Goal: Find specific page/section: Find specific page/section

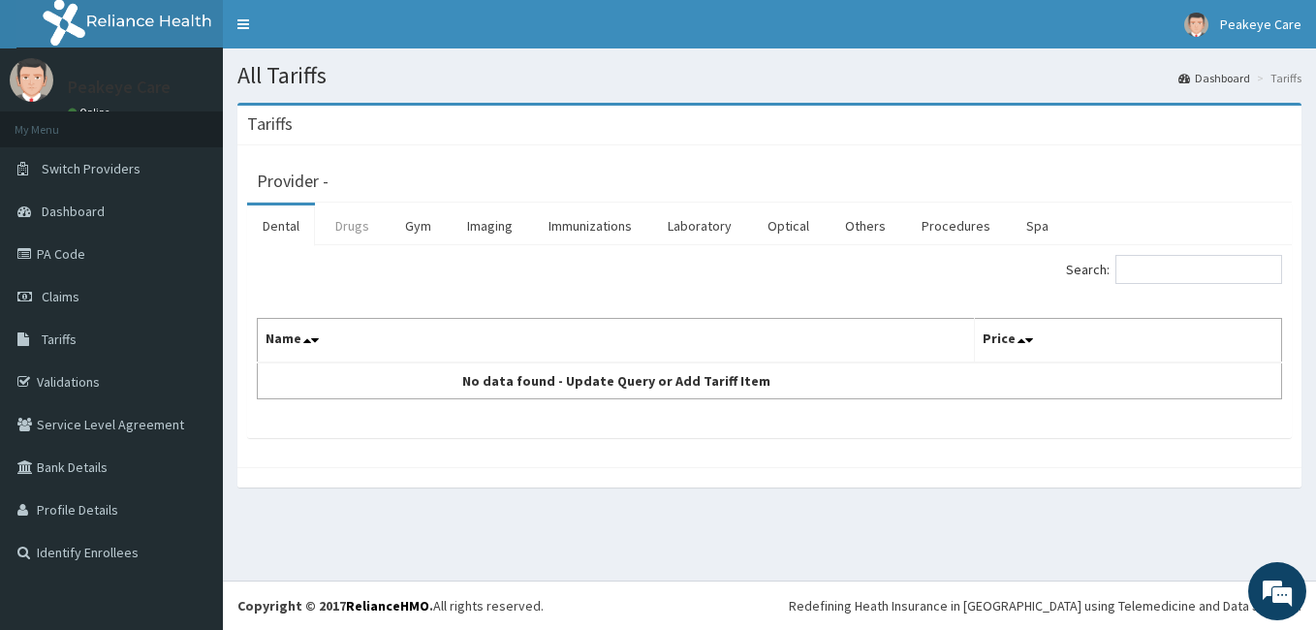
click at [357, 223] on link "Drugs" at bounding box center [352, 225] width 65 height 41
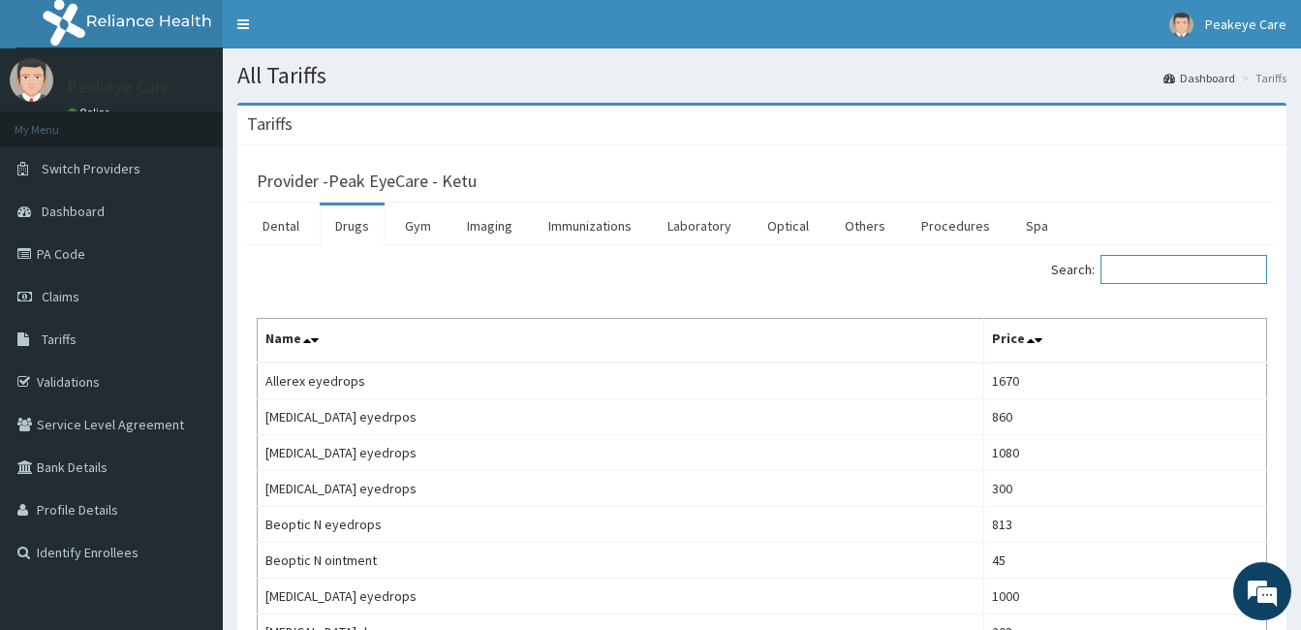
click at [1140, 269] on input "Search:" at bounding box center [1184, 269] width 167 height 29
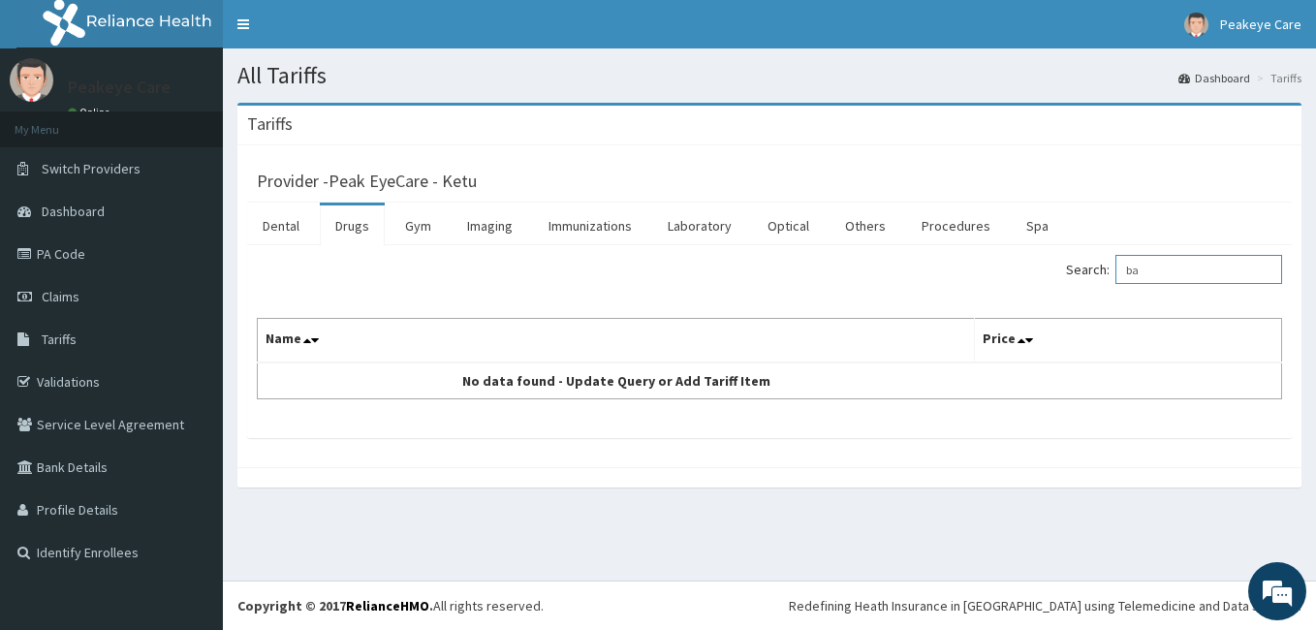
click at [1167, 262] on input "ba" at bounding box center [1198, 269] width 167 height 29
type input "b"
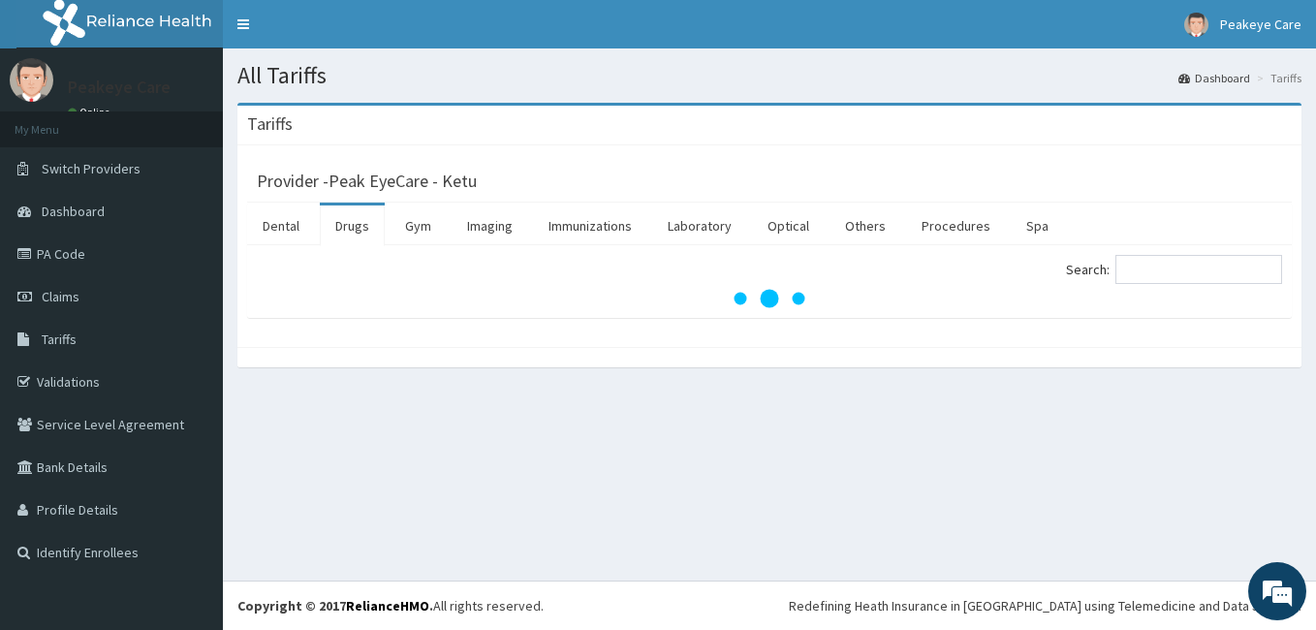
click at [356, 222] on link "Drugs" at bounding box center [352, 225] width 65 height 41
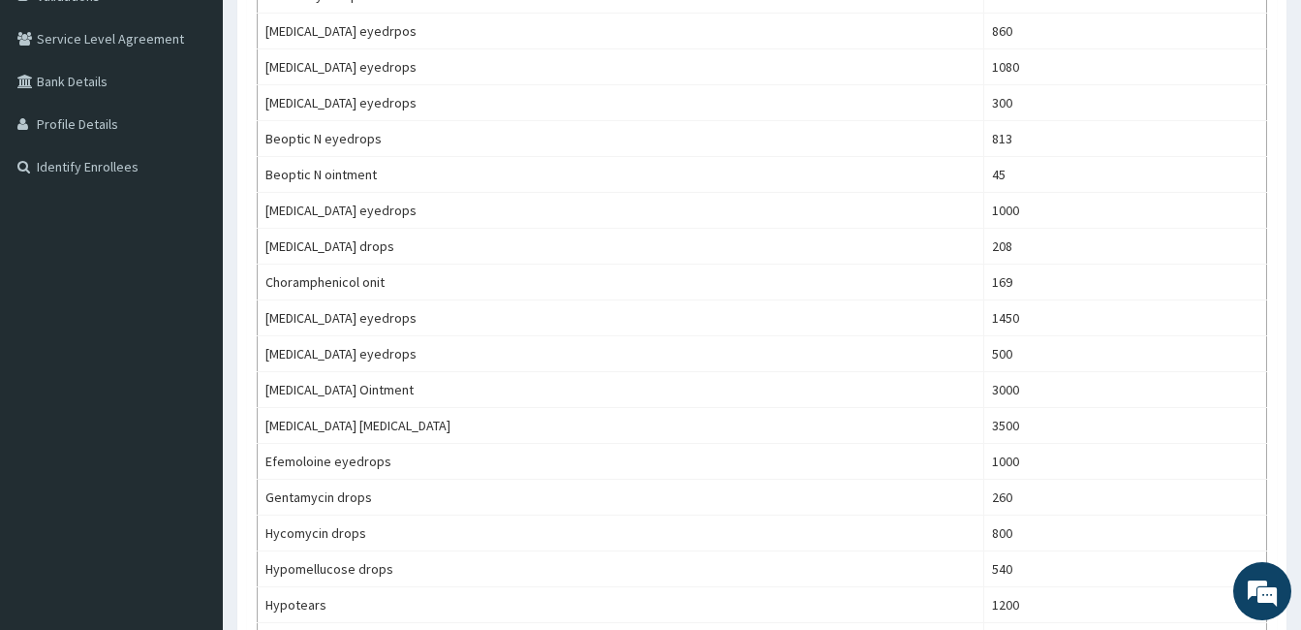
scroll to position [375, 0]
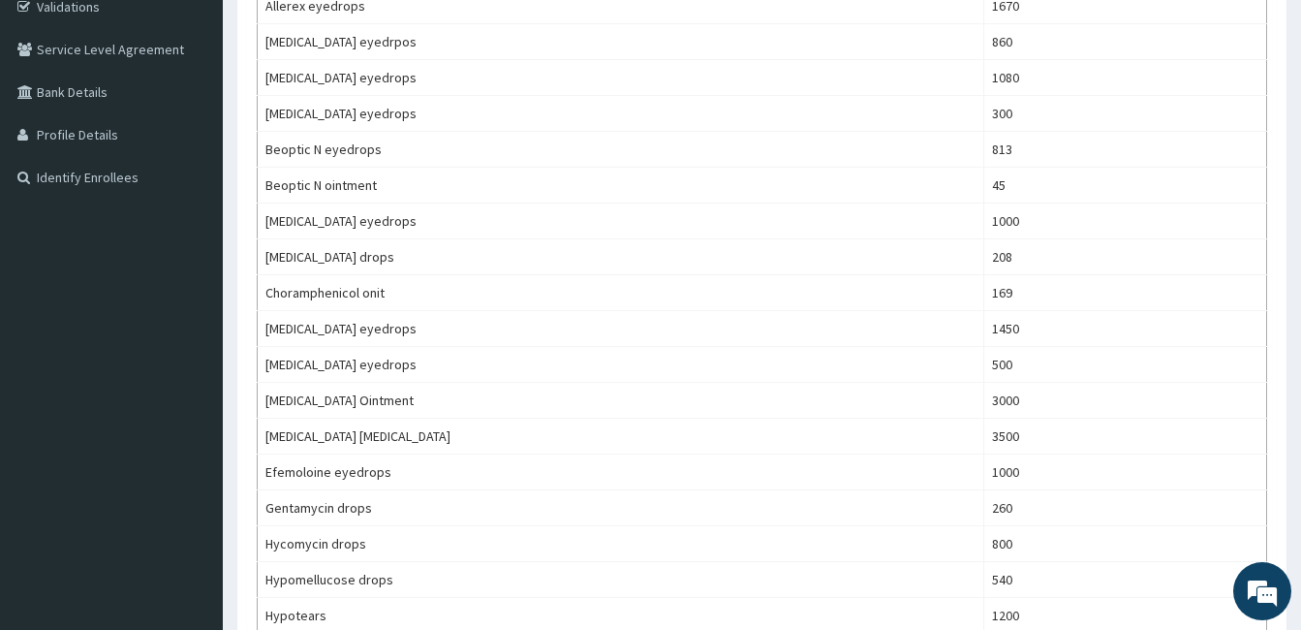
drag, startPoint x: 1300, startPoint y: 294, endPoint x: 1314, endPoint y: 287, distance: 16.0
click at [1301, 287] on html "R EL Toggle navigation Peakeye Care Peakeye Care - info@peakeyecareonline.com M…" at bounding box center [650, 627] width 1301 height 2005
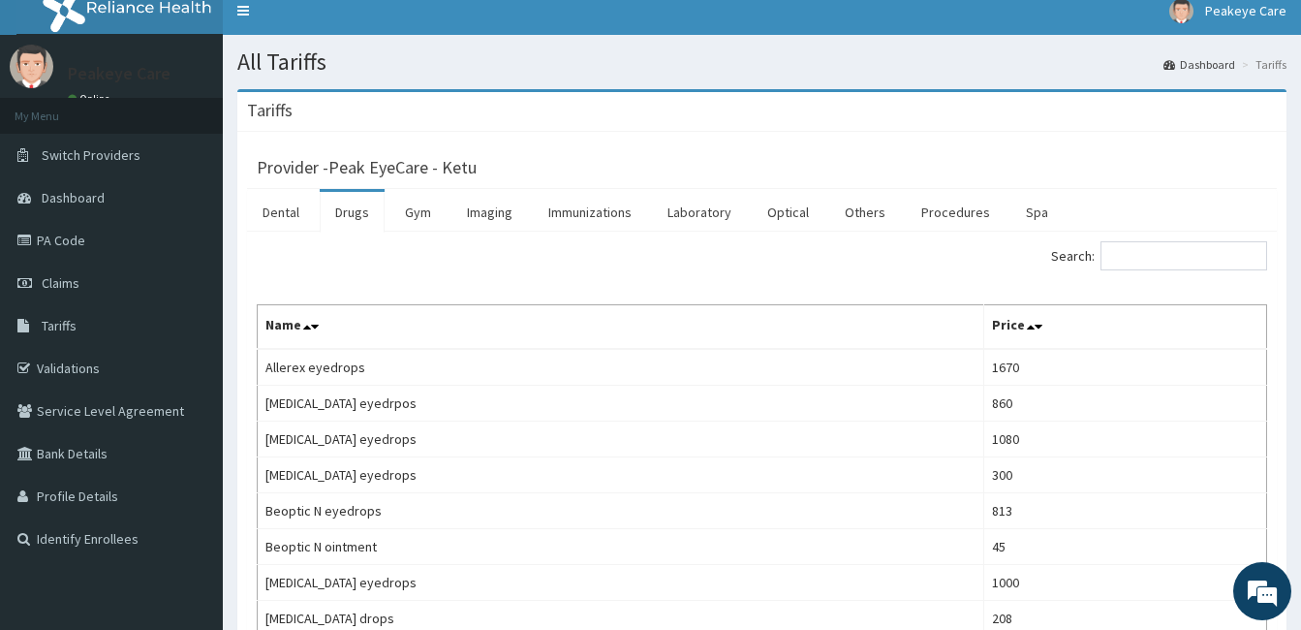
scroll to position [0, 0]
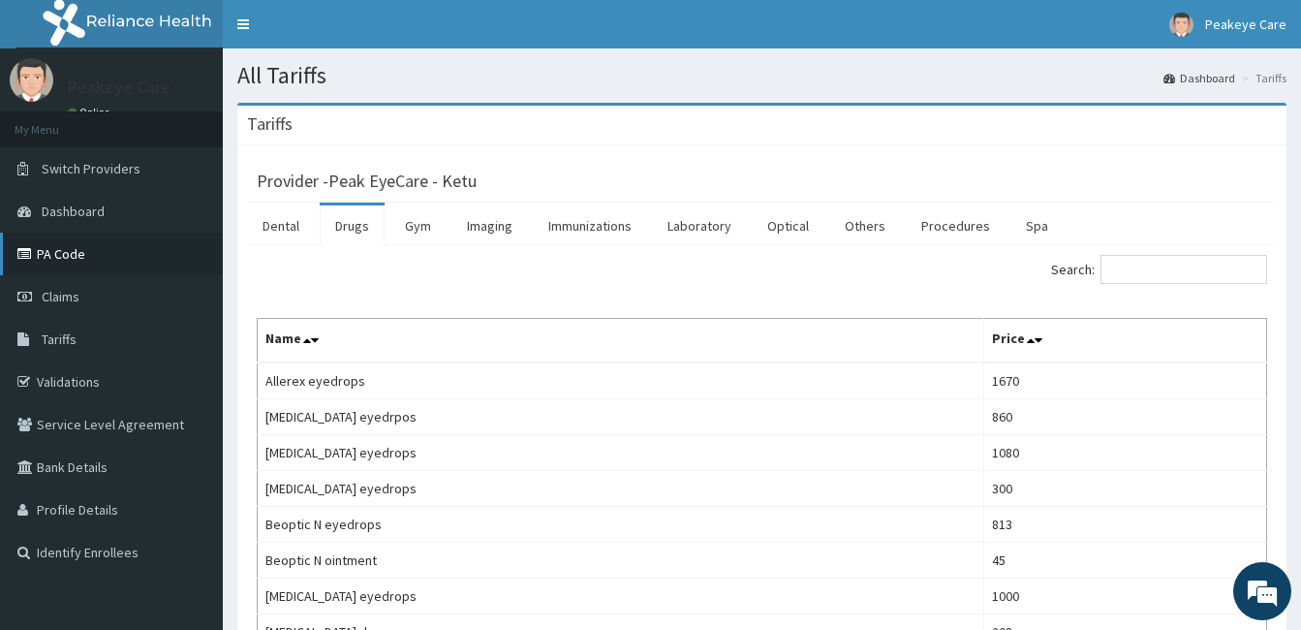
click at [73, 261] on link "PA Code" at bounding box center [111, 254] width 223 height 43
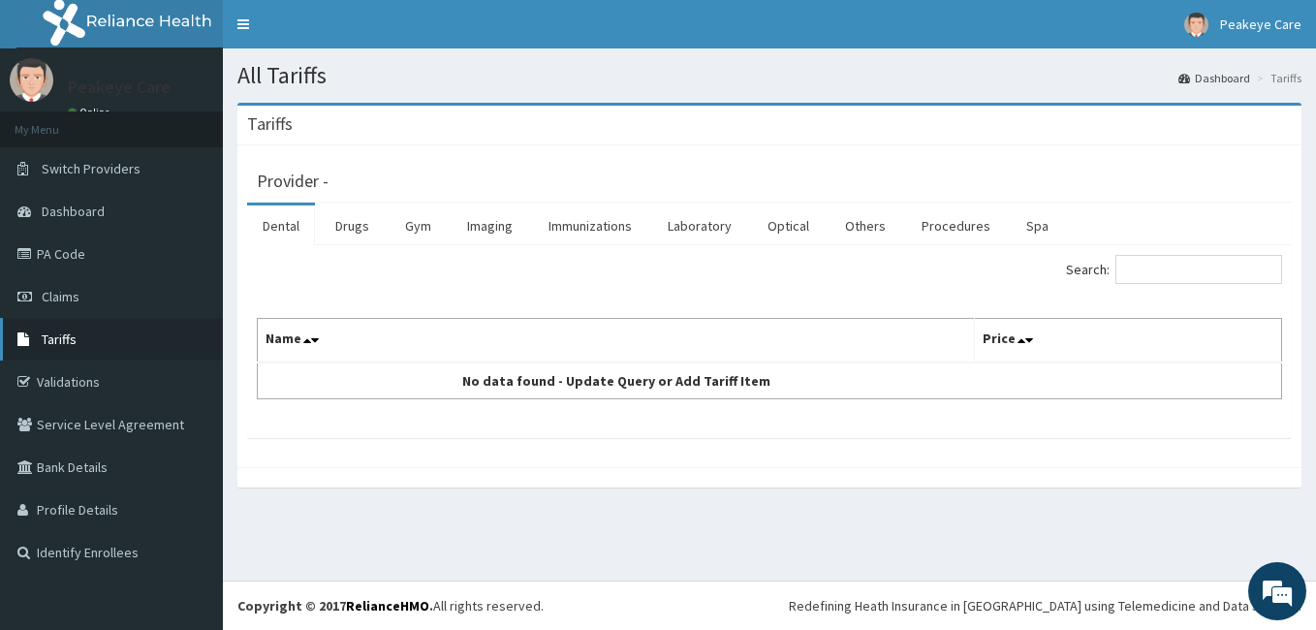
click at [62, 336] on span "Tariffs" at bounding box center [59, 338] width 35 height 17
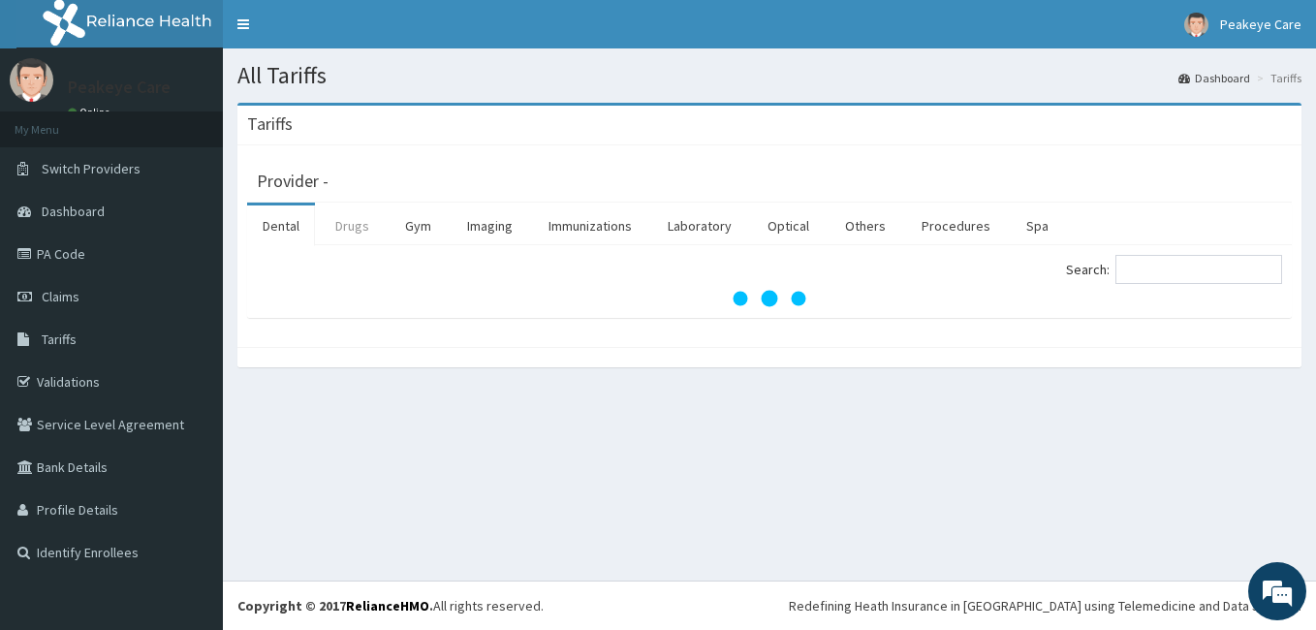
click at [355, 222] on link "Drugs" at bounding box center [352, 225] width 65 height 41
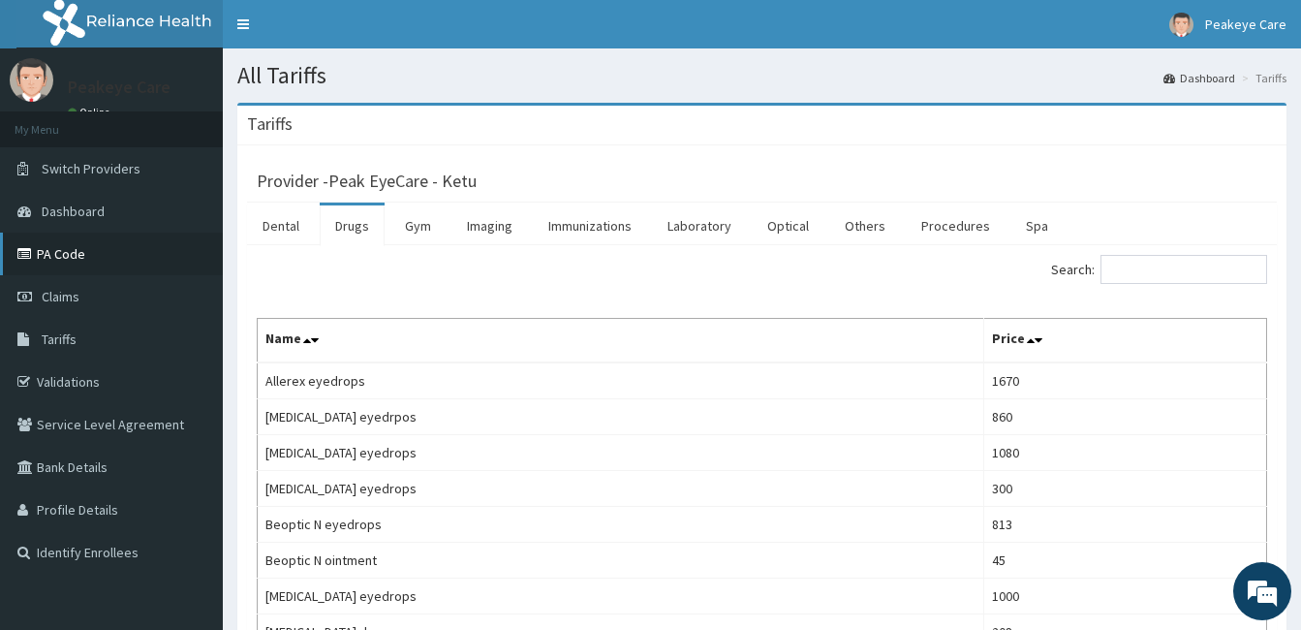
click at [71, 257] on link "PA Code" at bounding box center [111, 254] width 223 height 43
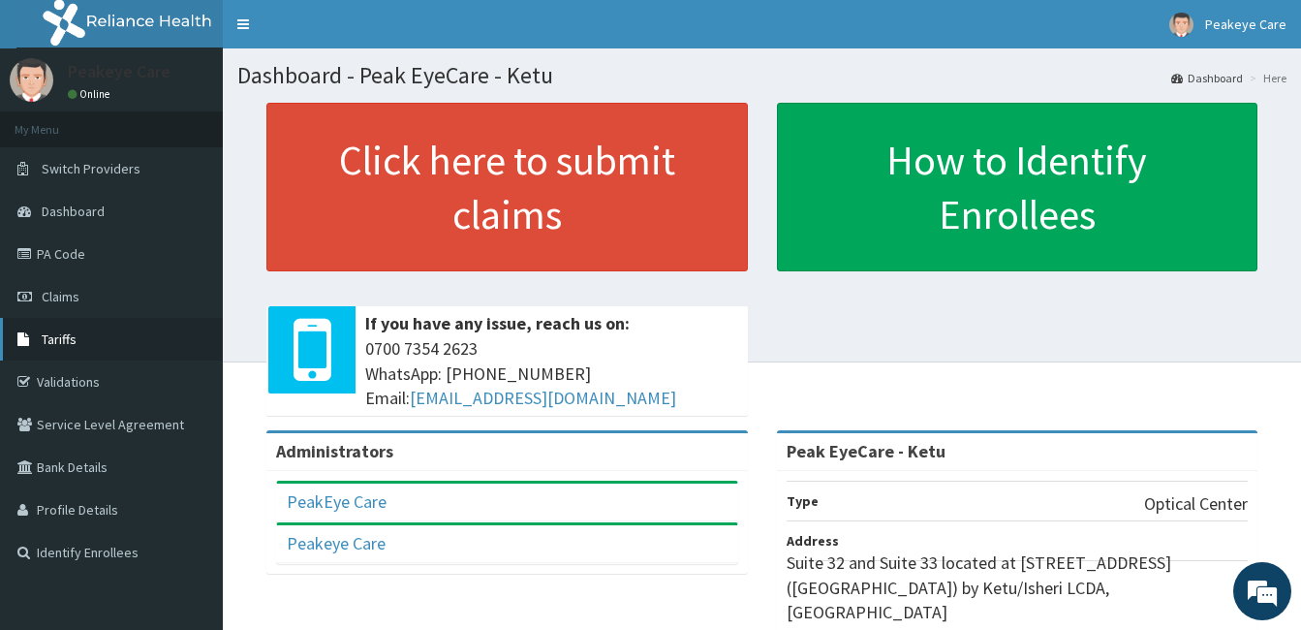
click at [67, 343] on span "Tariffs" at bounding box center [59, 338] width 35 height 17
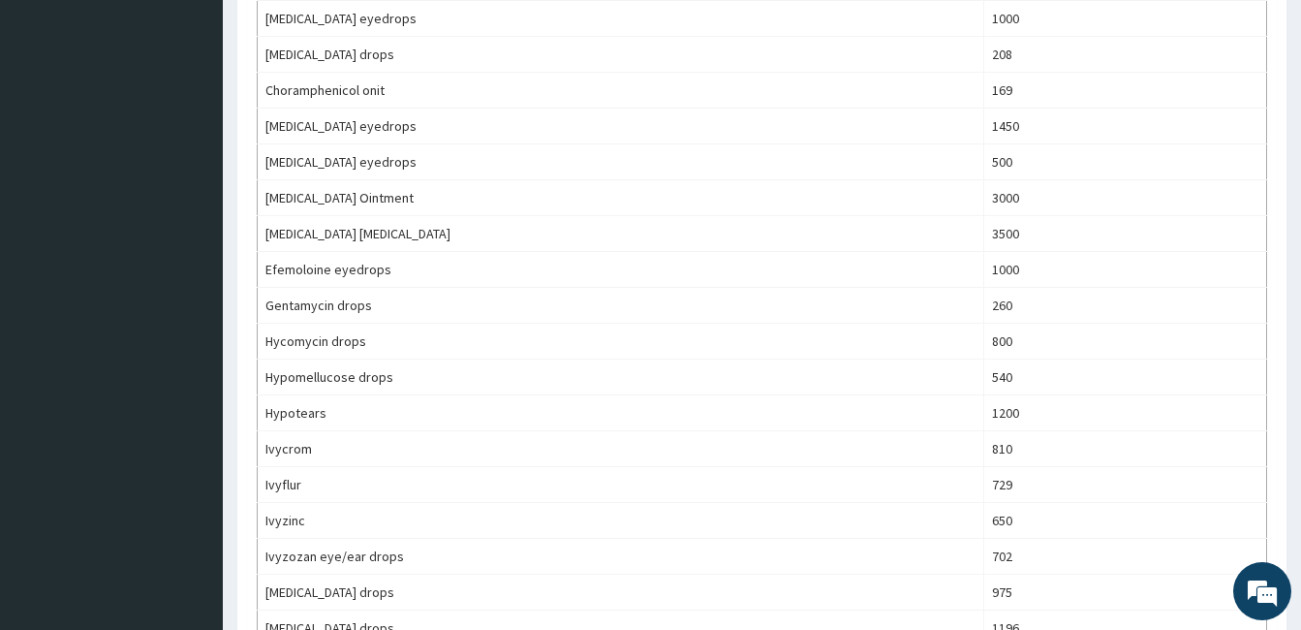
scroll to position [575, 0]
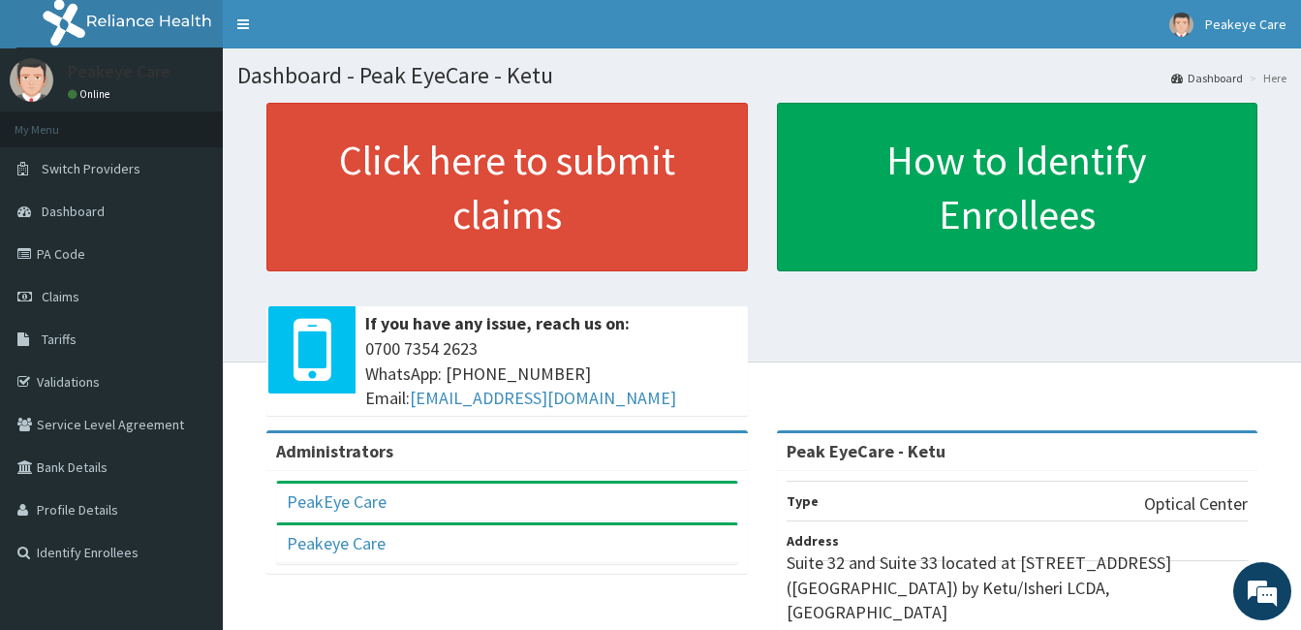
click at [83, 253] on link "PA Code" at bounding box center [111, 254] width 223 height 43
